Goal: Task Accomplishment & Management: Use online tool/utility

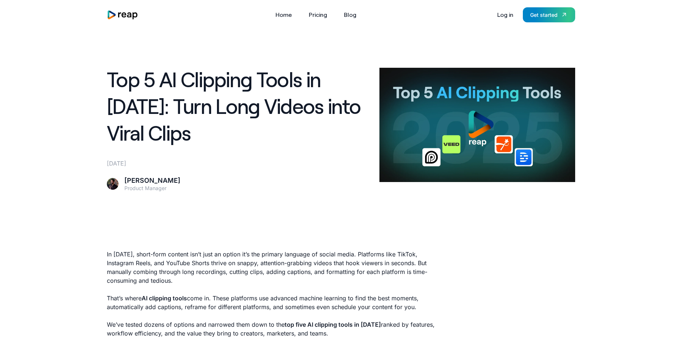
click at [115, 18] on img "home" at bounding box center [122, 15] width 31 height 10
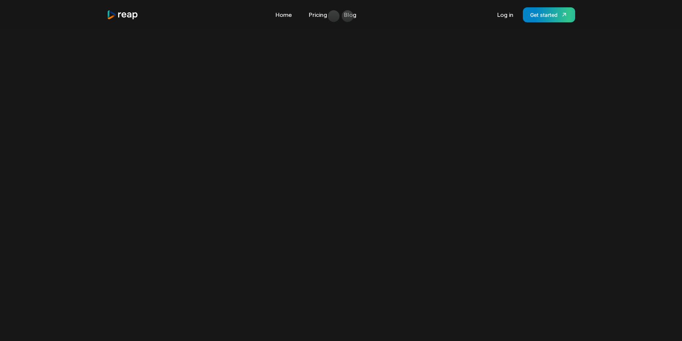
scroll to position [488, 0]
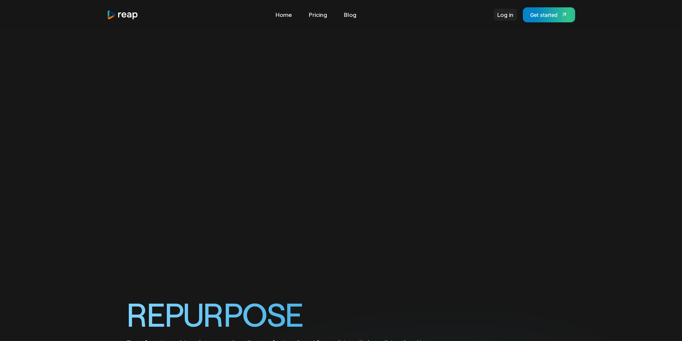
click at [504, 18] on link "Log in" at bounding box center [505, 15] width 23 height 12
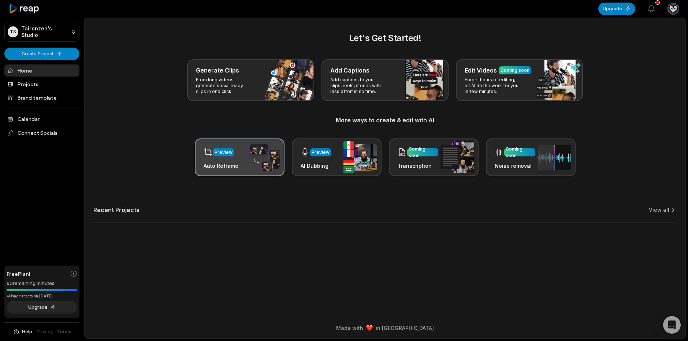
click at [208, 168] on h3 "Auto Reframe" at bounding box center [220, 166] width 35 height 8
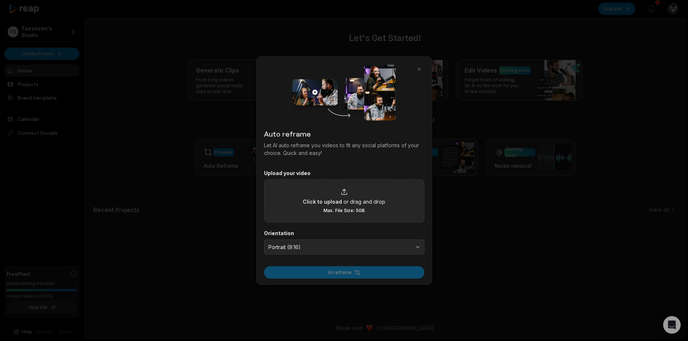
click at [368, 206] on div "Click to upload or drag and drop Max. File Size: 5GB" at bounding box center [344, 200] width 82 height 25
click at [0, 0] on input "Click to upload or drag and drop Max. File Size: 5GB" at bounding box center [0, 0] width 0 height 0
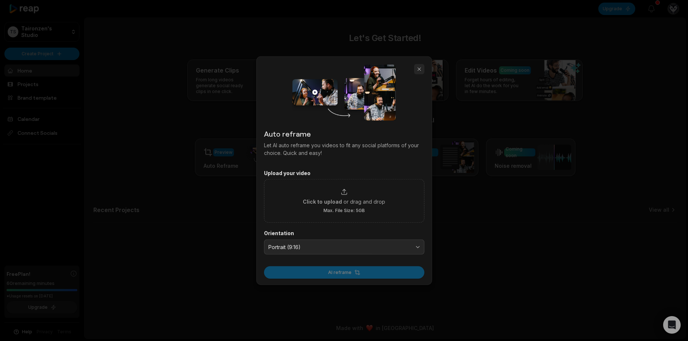
click at [419, 68] on button "button" at bounding box center [419, 69] width 10 height 10
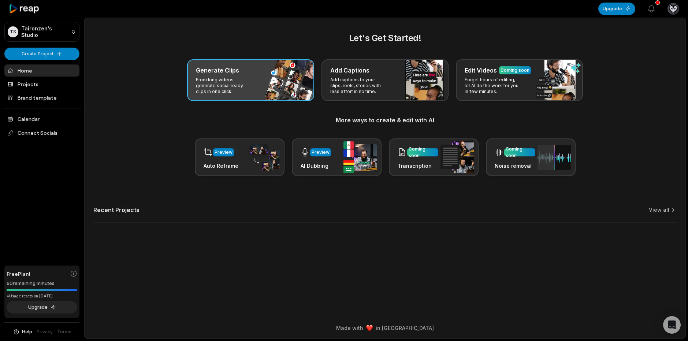
click at [273, 93] on div "Generate Clips From long videos generate social ready clips in one click." at bounding box center [250, 80] width 127 height 42
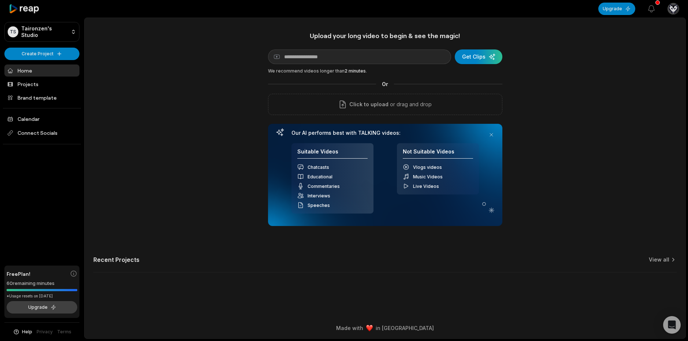
click at [70, 301] on button "Upgrade" at bounding box center [42, 307] width 71 height 12
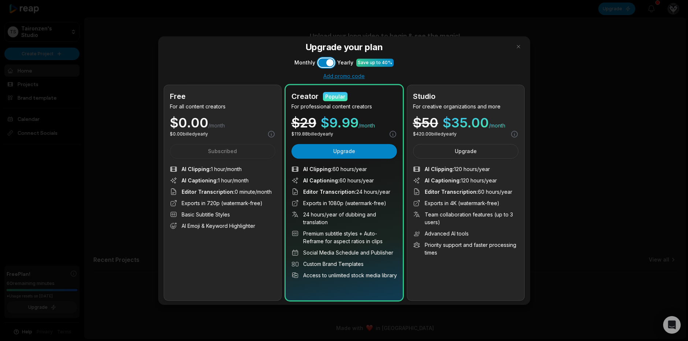
click at [324, 60] on button "Use setting" at bounding box center [326, 62] width 16 height 9
click at [512, 49] on button "button" at bounding box center [518, 47] width 12 height 12
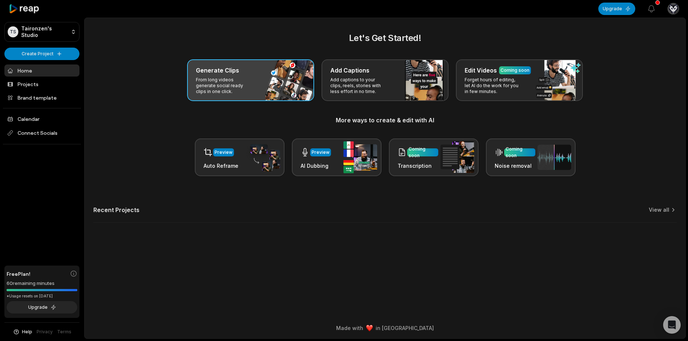
click at [291, 72] on div "Generate Clips" at bounding box center [250, 70] width 109 height 9
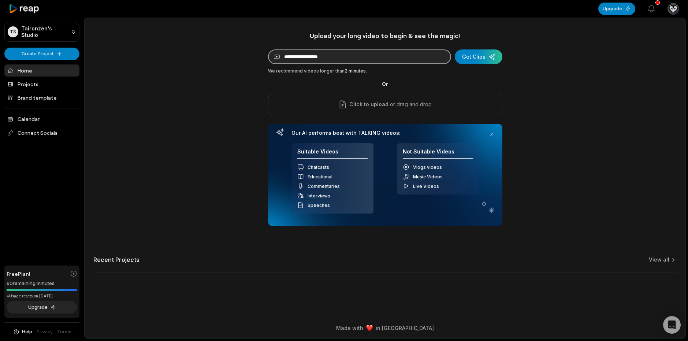
click at [306, 59] on input at bounding box center [359, 56] width 183 height 15
paste input "**********"
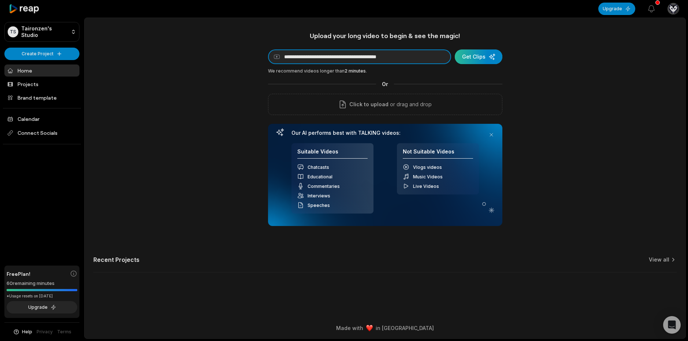
type input "**********"
click at [469, 56] on div "submit" at bounding box center [478, 56] width 48 height 15
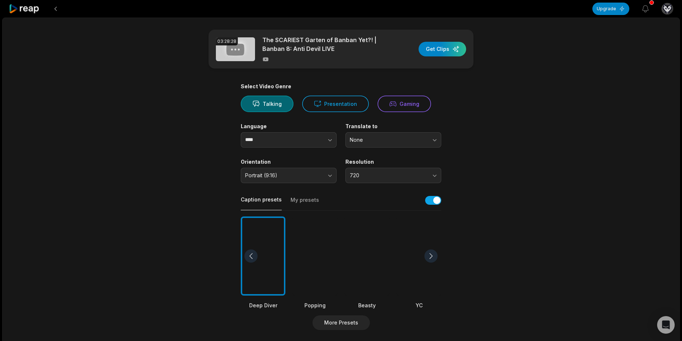
click at [314, 204] on button "My presets" at bounding box center [305, 203] width 29 height 14
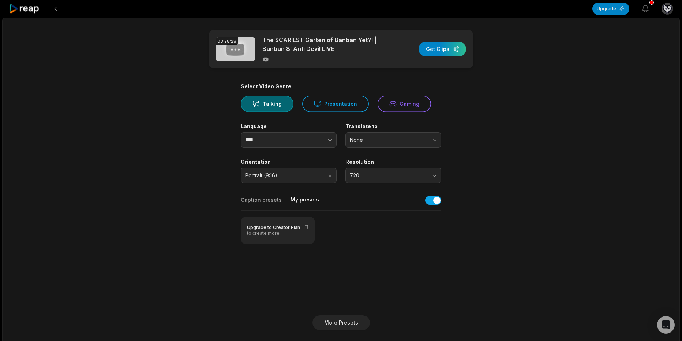
click at [262, 202] on button "Caption presets" at bounding box center [261, 203] width 41 height 14
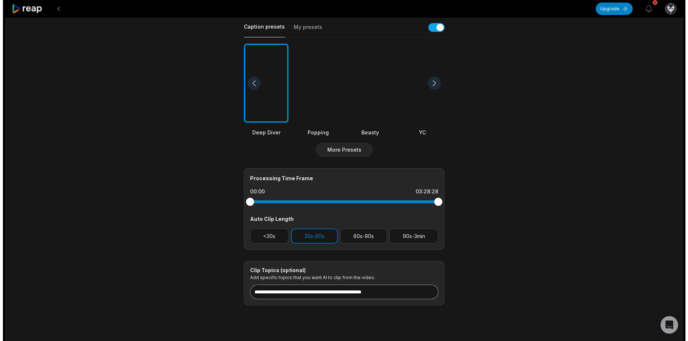
scroll to position [190, 0]
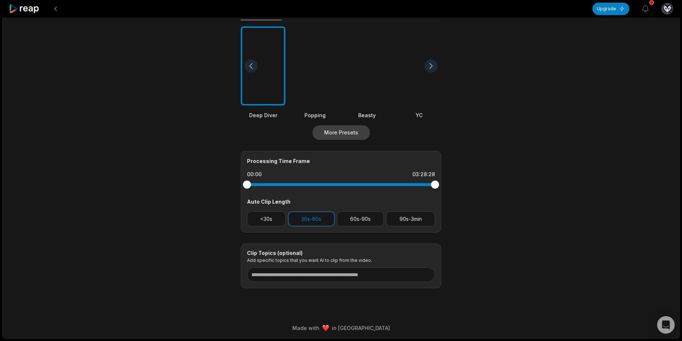
click at [341, 136] on button "More Presets" at bounding box center [340, 132] width 57 height 15
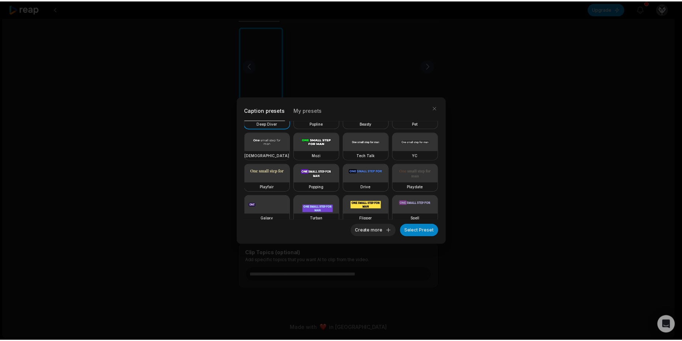
scroll to position [0, 0]
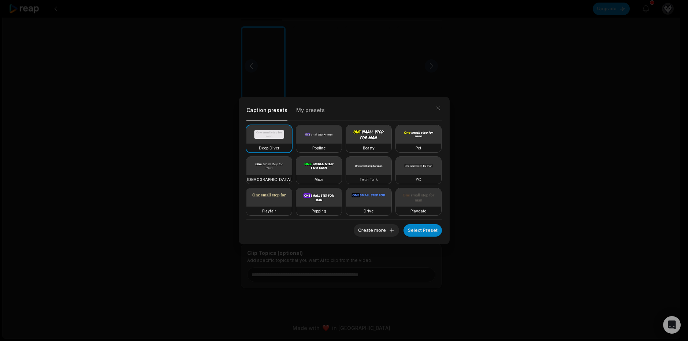
click at [363, 132] on video at bounding box center [368, 134] width 45 height 18
click at [420, 231] on button "Select Preset" at bounding box center [422, 230] width 38 height 12
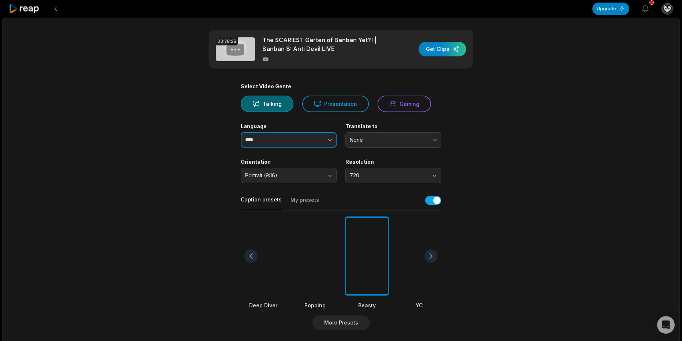
click at [275, 143] on input "****" at bounding box center [289, 139] width 96 height 15
click at [329, 141] on icon "button" at bounding box center [329, 139] width 7 height 7
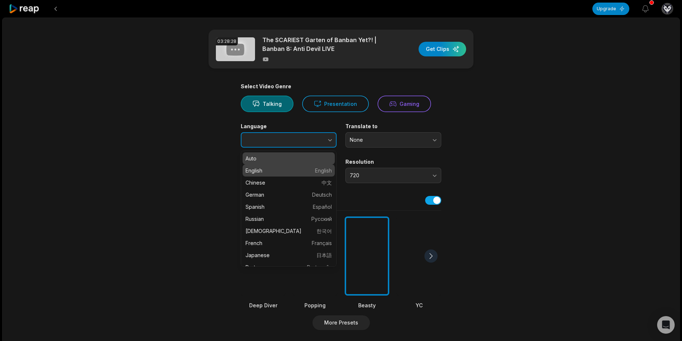
type input "*******"
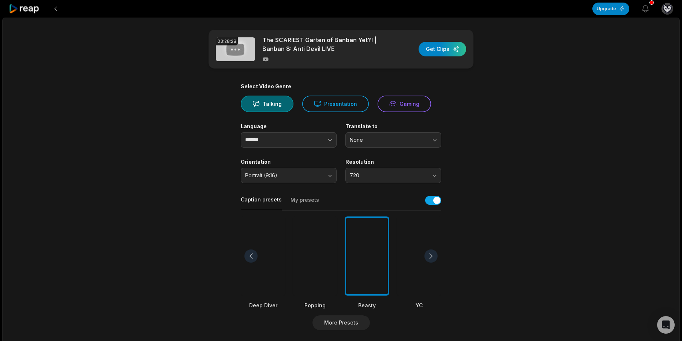
click at [462, 161] on main "03:28:28 The SCARIEST Garten of Banban Yet?! | Banban 8: Anti Devil LIVE Get Cl…" at bounding box center [341, 254] width 354 height 448
click at [424, 172] on span "720" at bounding box center [388, 175] width 77 height 7
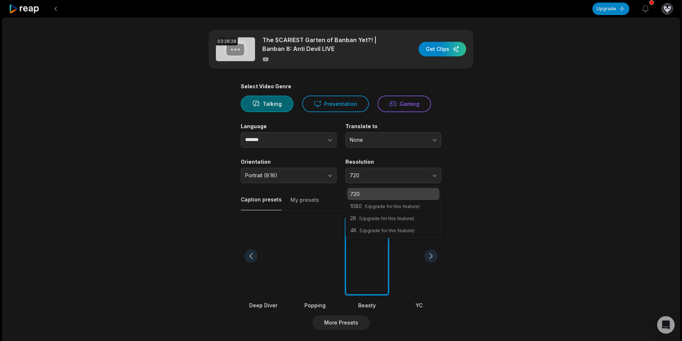
click at [473, 154] on main "03:28:28 The SCARIEST Garten of Banban Yet?! | Banban 8: Anti Devil LIVE Get Cl…" at bounding box center [341, 254] width 354 height 448
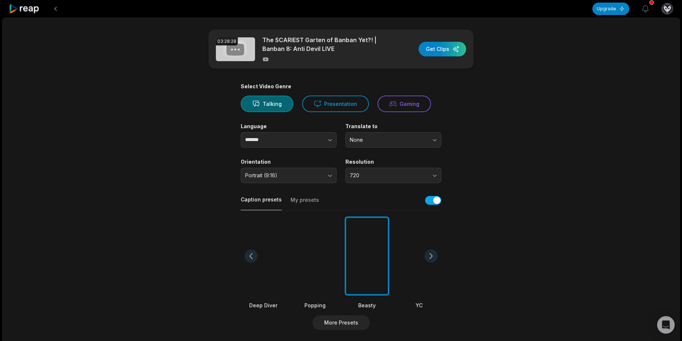
click at [476, 111] on main "03:28:28 The SCARIEST Garten of Banban Yet?! | Banban 8: Anti Devil LIVE Get Cl…" at bounding box center [341, 254] width 354 height 448
click at [394, 106] on button "Gaming" at bounding box center [404, 104] width 53 height 16
click at [446, 53] on div "button" at bounding box center [443, 49] width 48 height 15
click at [598, 9] on button "Upgrade" at bounding box center [610, 9] width 37 height 12
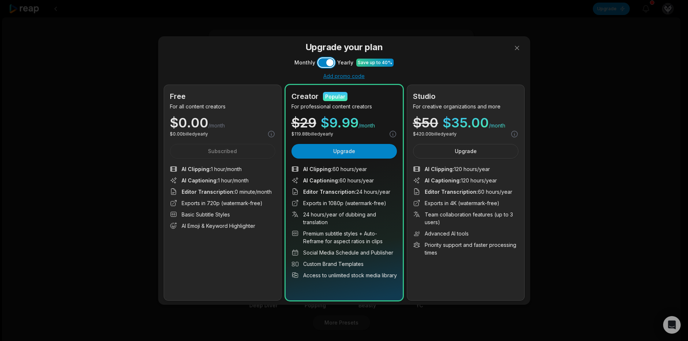
click at [330, 64] on button "Use setting" at bounding box center [326, 62] width 16 height 9
click at [350, 74] on div "Add promo code" at bounding box center [344, 76] width 360 height 7
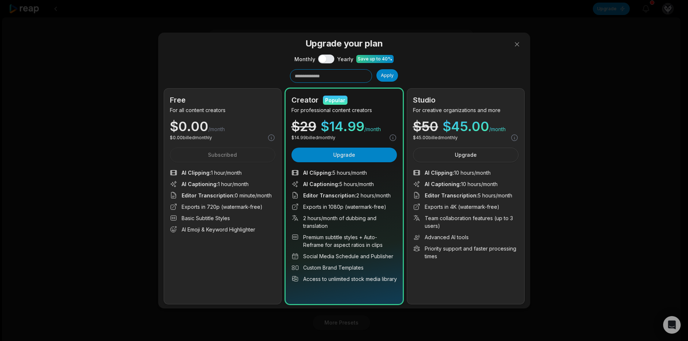
click at [336, 74] on input "text" at bounding box center [331, 76] width 82 height 14
paste input "******"
type input "******"
click at [383, 75] on button "Apply" at bounding box center [387, 75] width 22 height 12
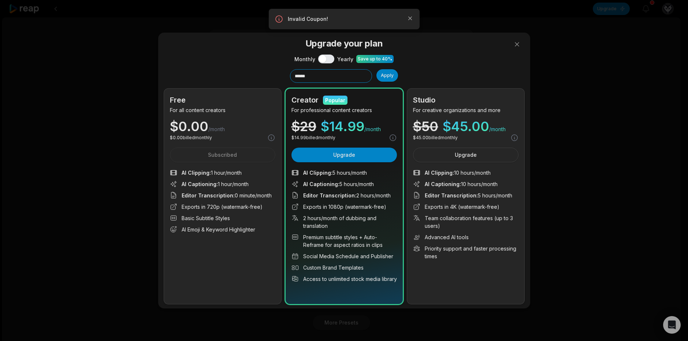
click at [364, 75] on input "******" at bounding box center [331, 76] width 82 height 14
click at [445, 68] on div "Upgrade your plan Monthly Use setting Yearly Save up to 40% ****** Apply Free F…" at bounding box center [344, 170] width 360 height 267
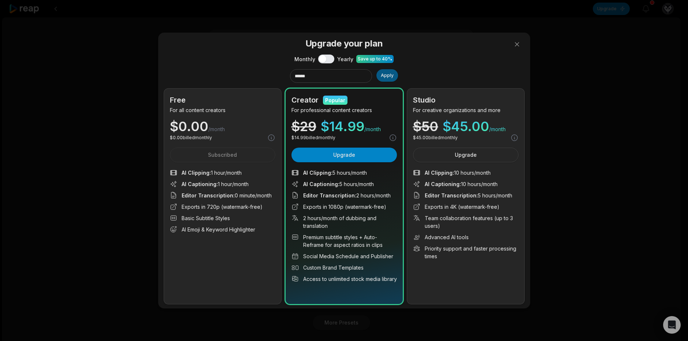
click at [389, 78] on button "Apply" at bounding box center [387, 75] width 22 height 12
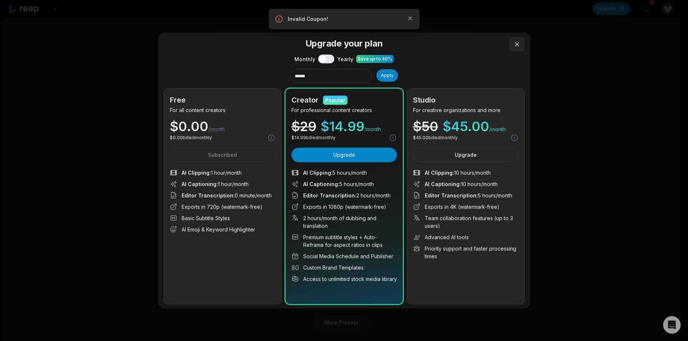
click at [521, 41] on button at bounding box center [516, 44] width 15 height 15
